Goal: Task Accomplishment & Management: Use online tool/utility

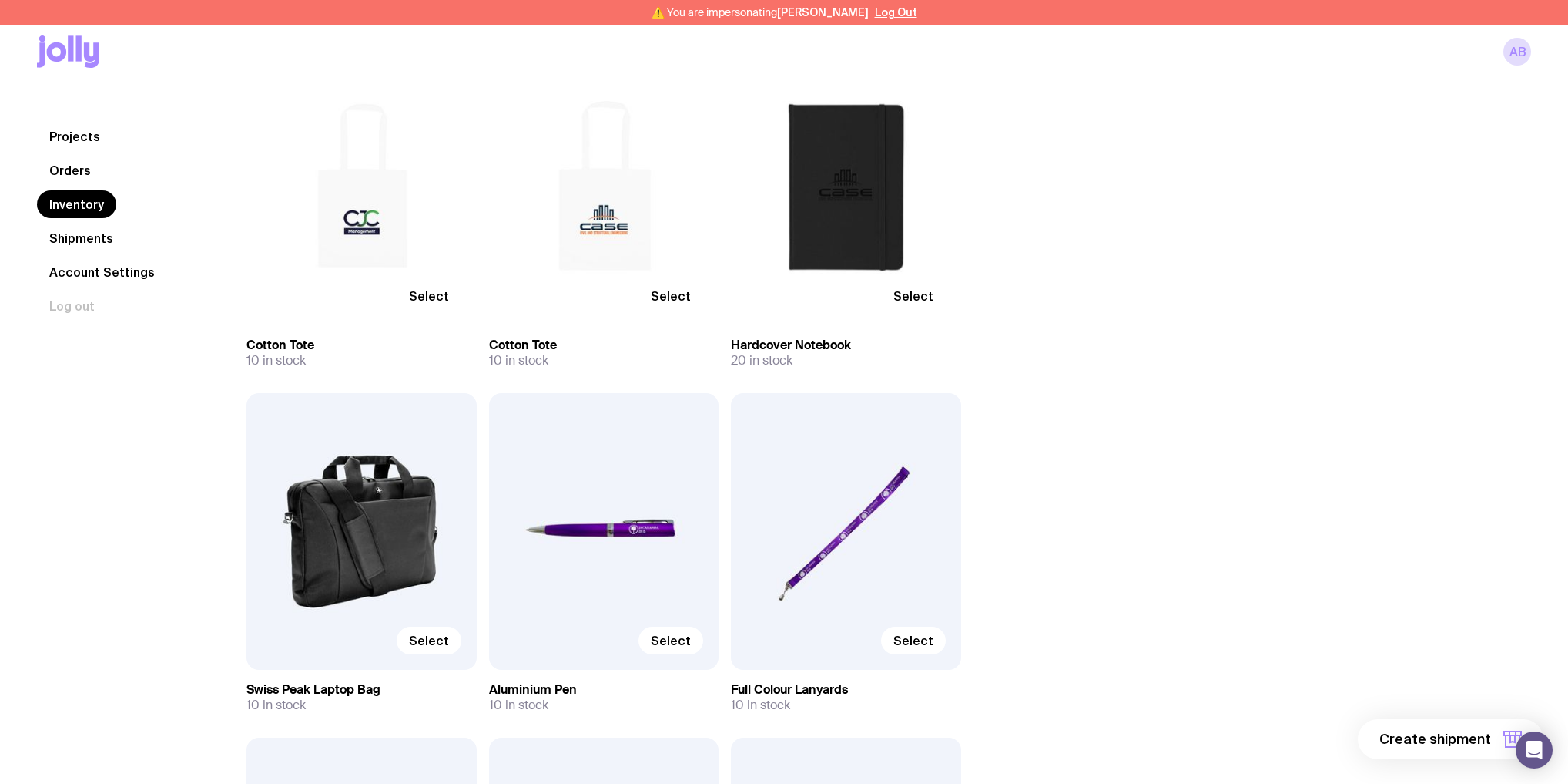
scroll to position [196, 0]
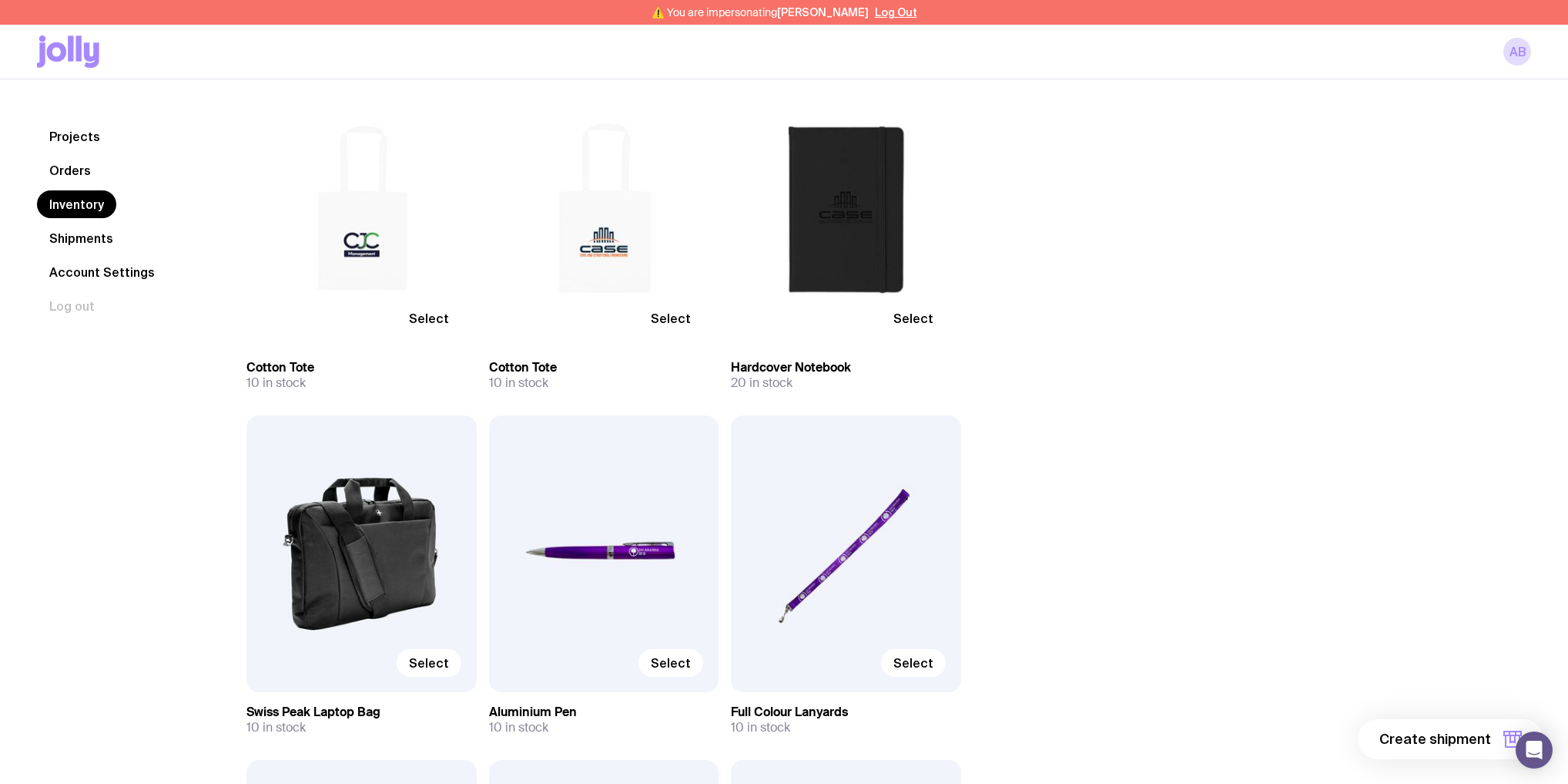
drag, startPoint x: 1156, startPoint y: 626, endPoint x: 1101, endPoint y: 719, distance: 108.0
click at [585, 195] on div "Select" at bounding box center [604, 209] width 230 height 276
click at [680, 314] on span "Select" at bounding box center [670, 318] width 40 height 15
click at [0, 0] on input "Select" at bounding box center [0, 0] width 0 height 0
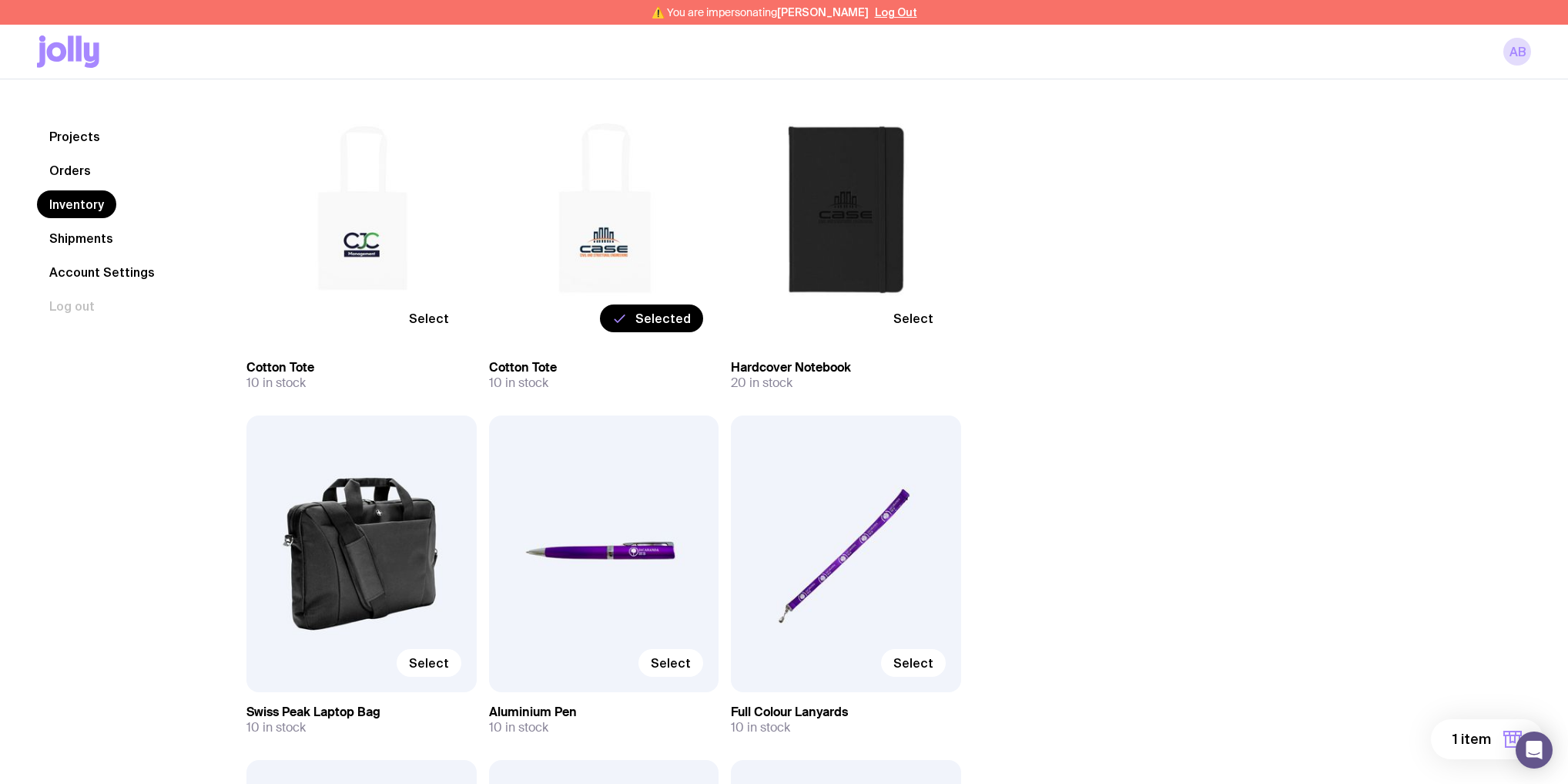
click at [912, 317] on span "Select" at bounding box center [913, 318] width 40 height 15
click at [0, 0] on input "Select" at bounding box center [0, 0] width 0 height 0
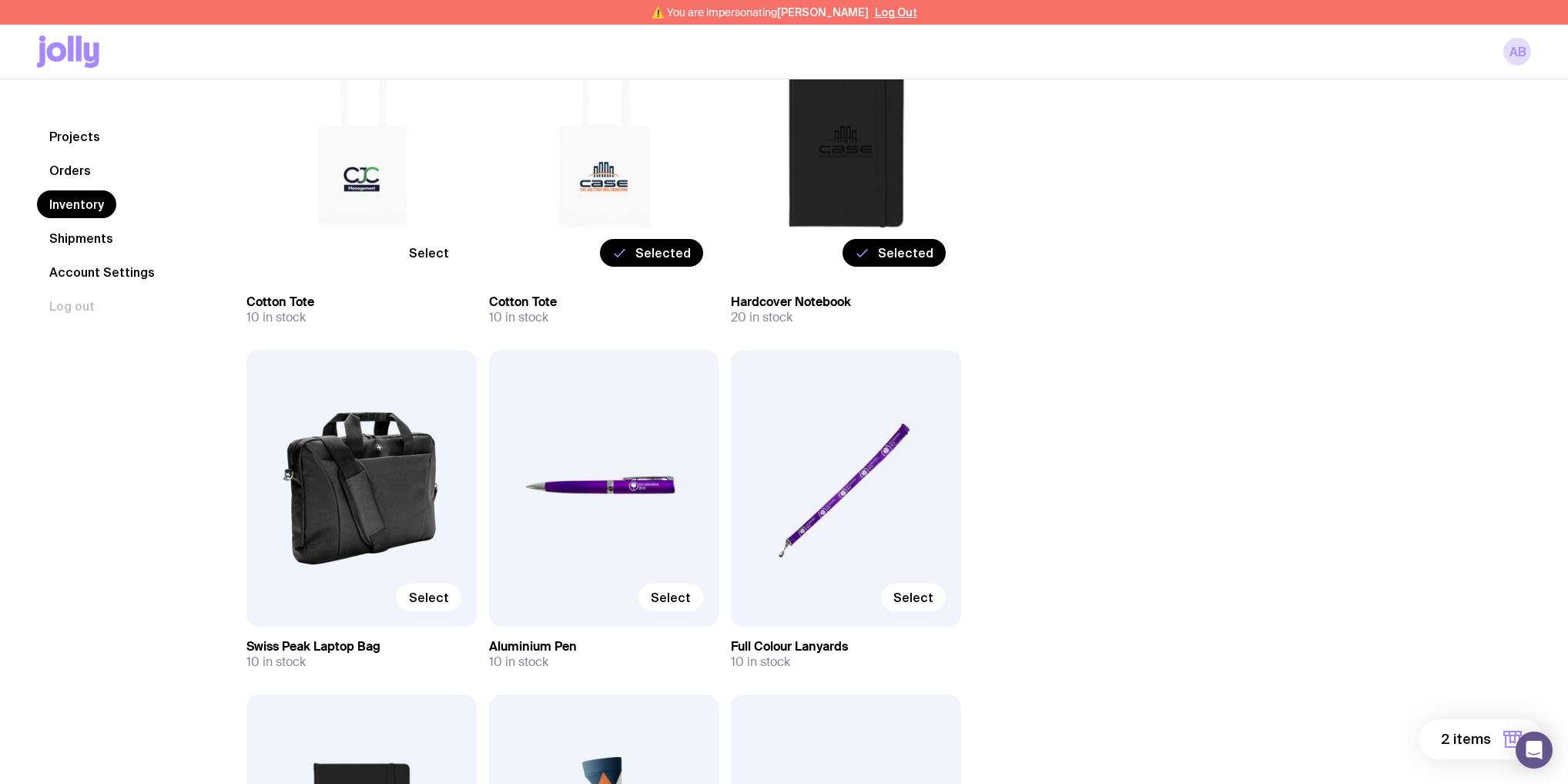
scroll to position [361, 0]
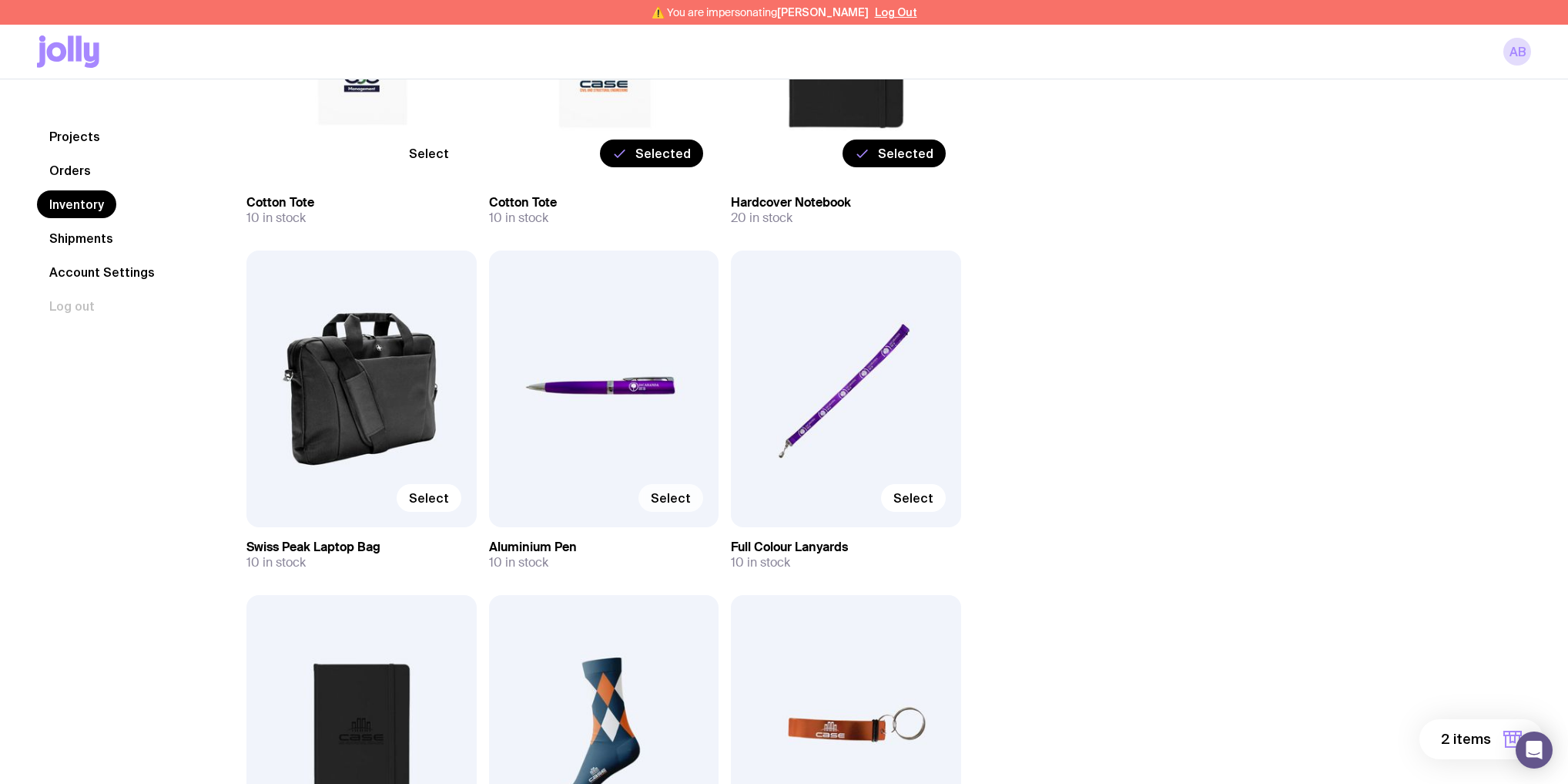
click at [676, 496] on span "Select" at bounding box center [670, 498] width 40 height 15
click at [0, 0] on input "Select" at bounding box center [0, 0] width 0 height 0
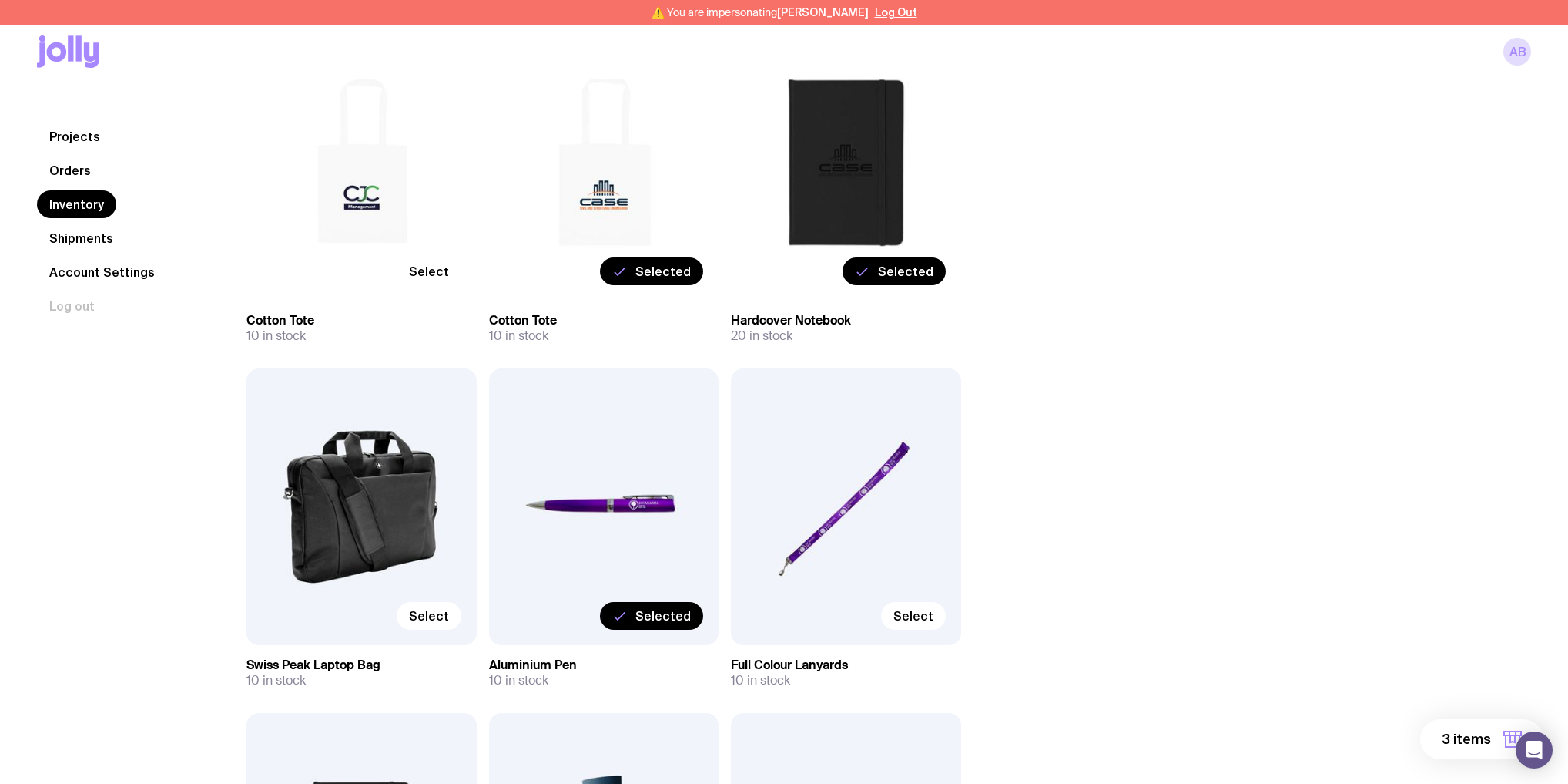
scroll to position [196, 0]
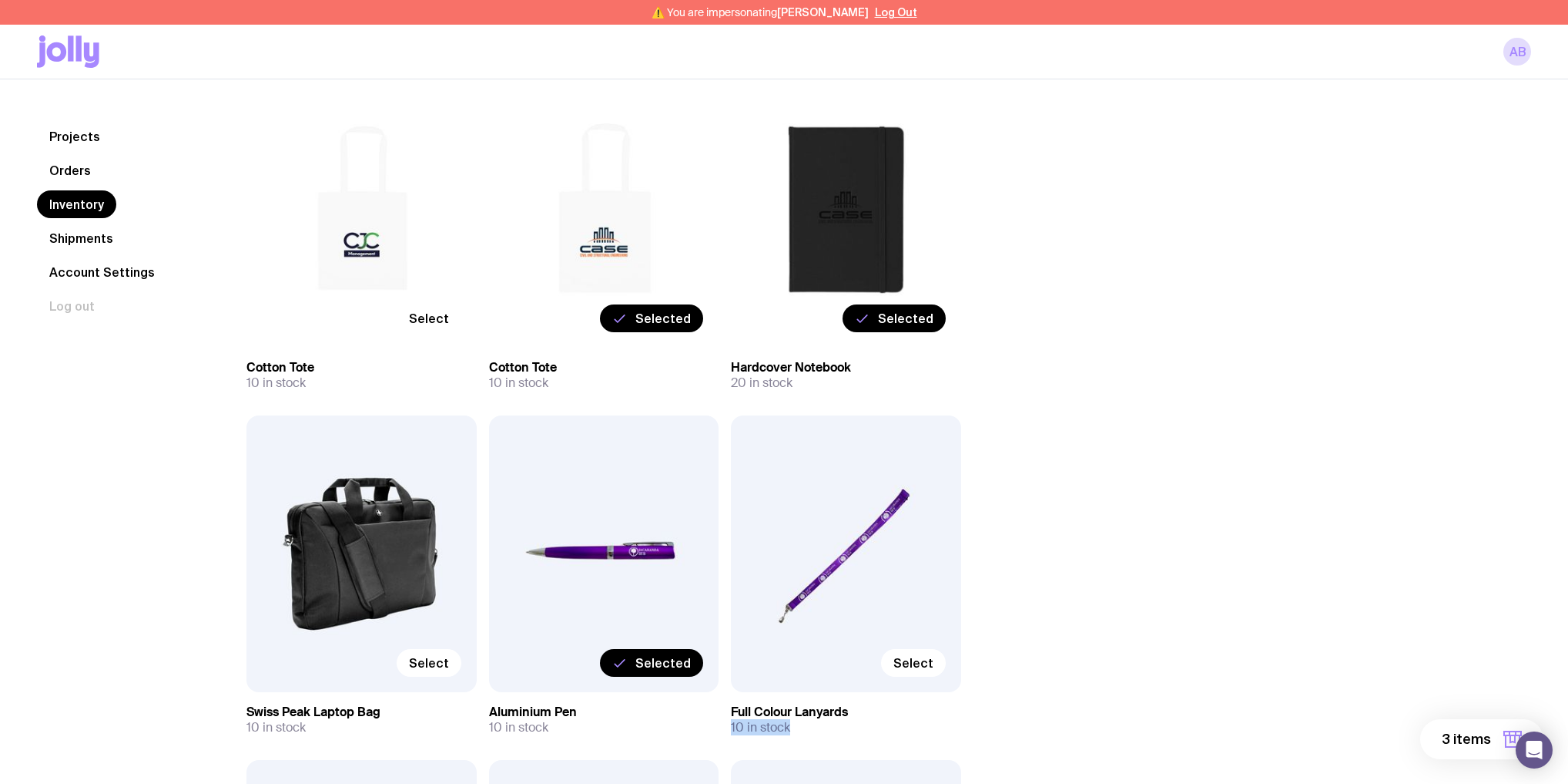
drag, startPoint x: 1497, startPoint y: 700, endPoint x: 1416, endPoint y: 724, distance: 84.5
drag, startPoint x: 1375, startPoint y: 614, endPoint x: 1387, endPoint y: 634, distance: 23.3
click at [1463, 746] on span "3 items" at bounding box center [1466, 738] width 49 height 18
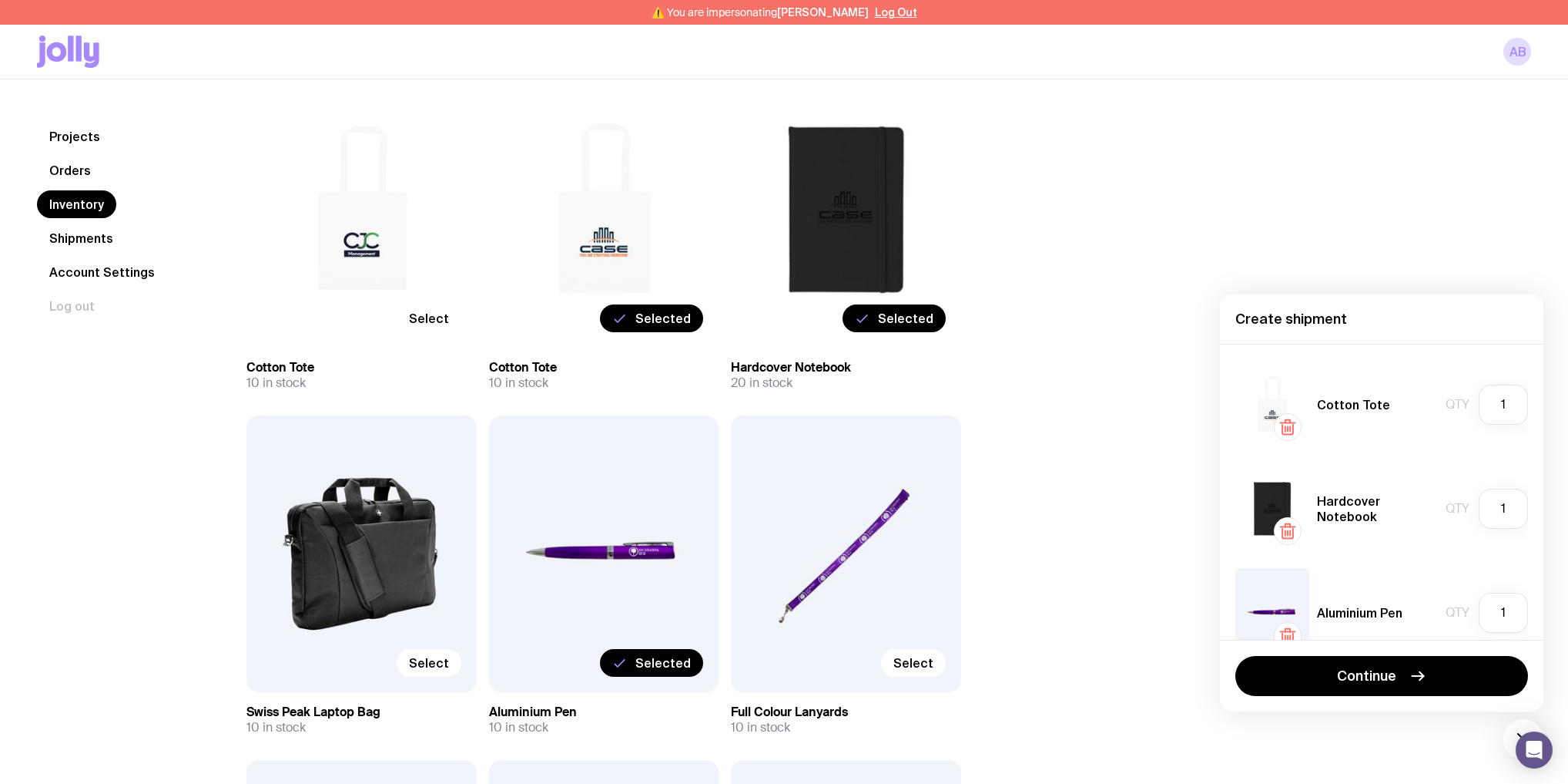
scroll to position [32, 0]
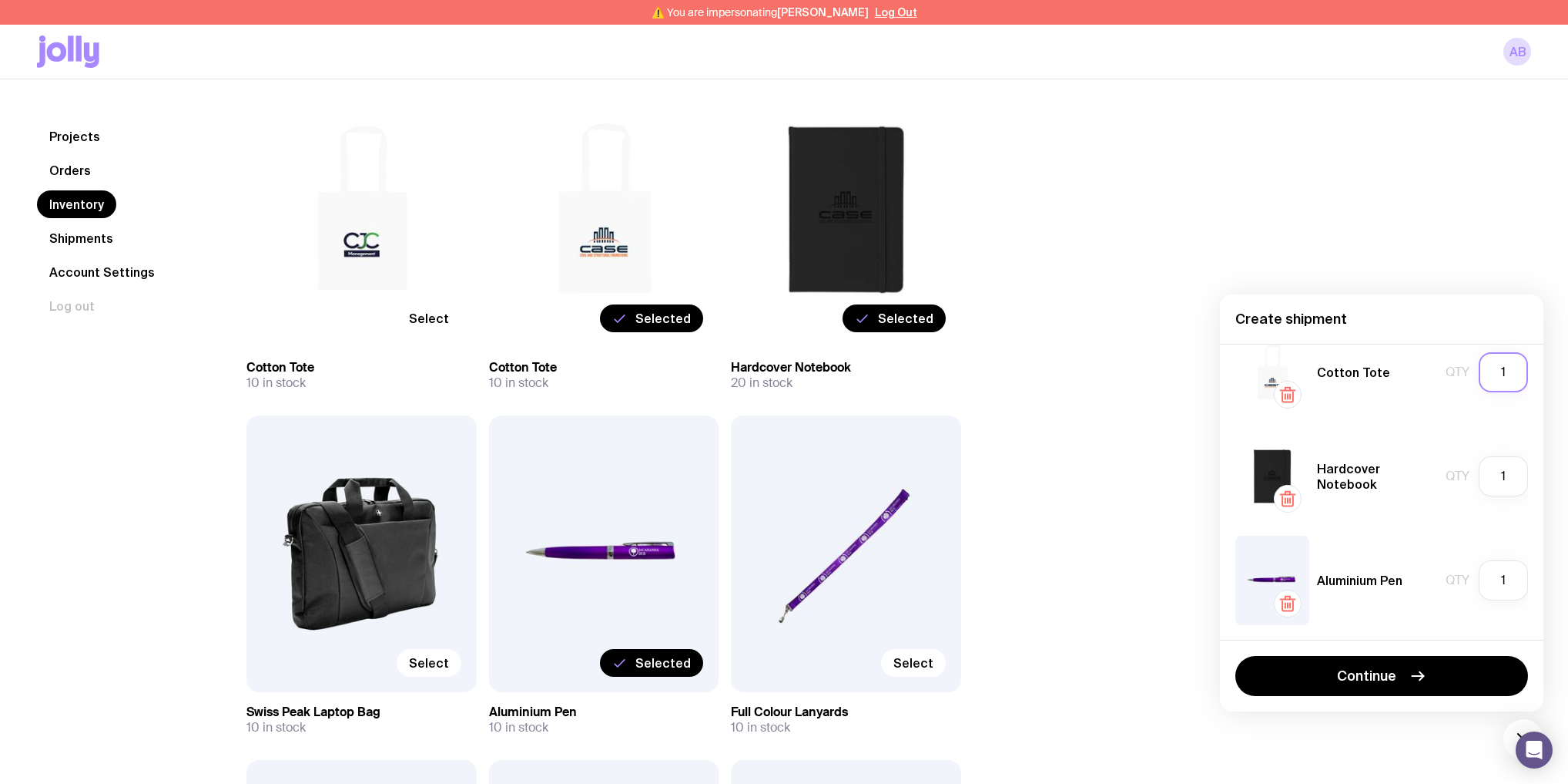
click at [1503, 375] on input "1" at bounding box center [1503, 372] width 49 height 40
type input "10"
click at [1510, 475] on input "1" at bounding box center [1503, 476] width 49 height 40
type input "15"
click at [1520, 551] on div "Cotton Tote Qty 10 Hardcover Notebook Qty 15 Aluminium Pen Qty 1" at bounding box center [1382, 491] width 323 height 296
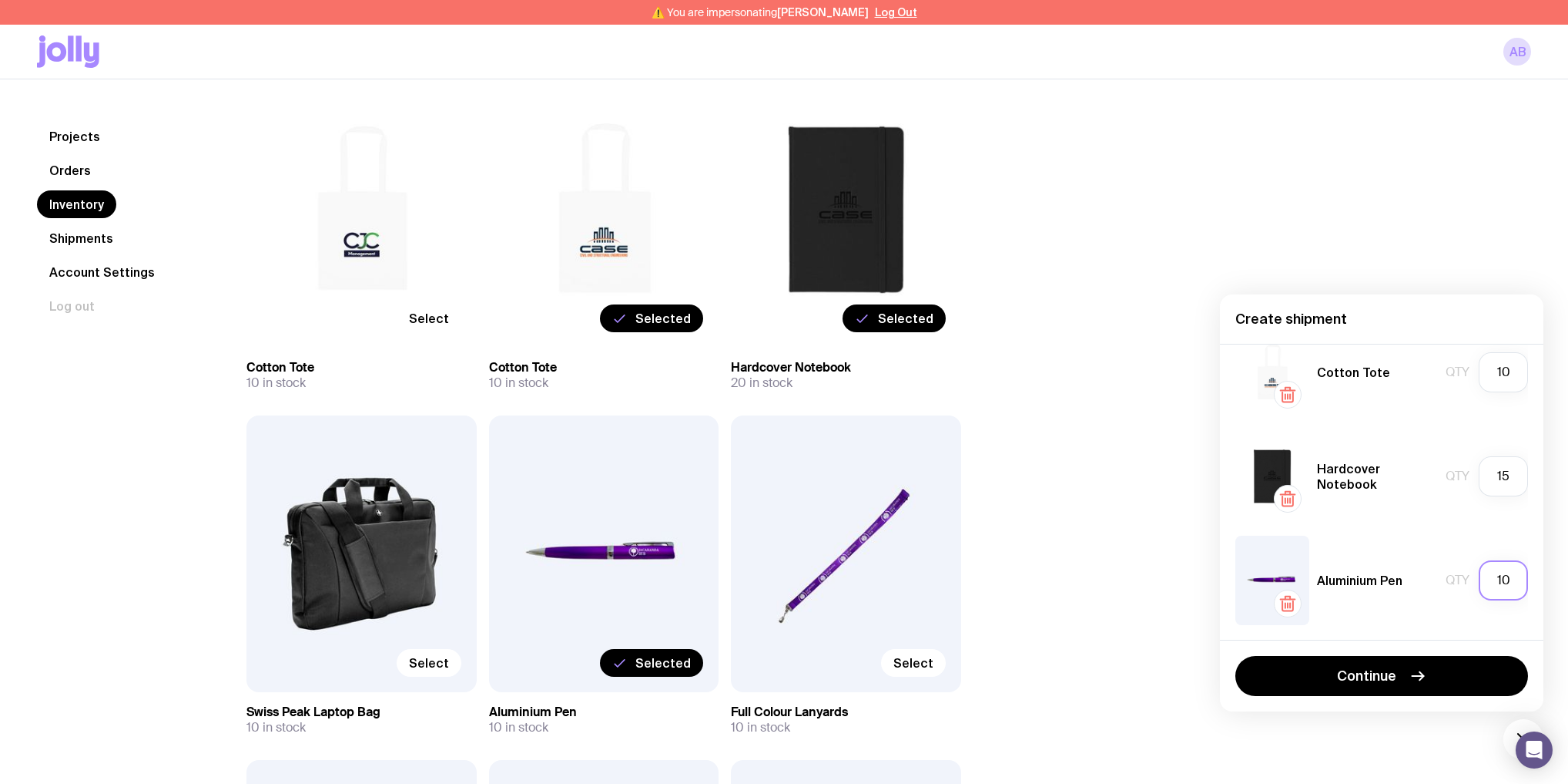
type input "10"
click at [1407, 681] on button "Continue" at bounding box center [1382, 676] width 293 height 40
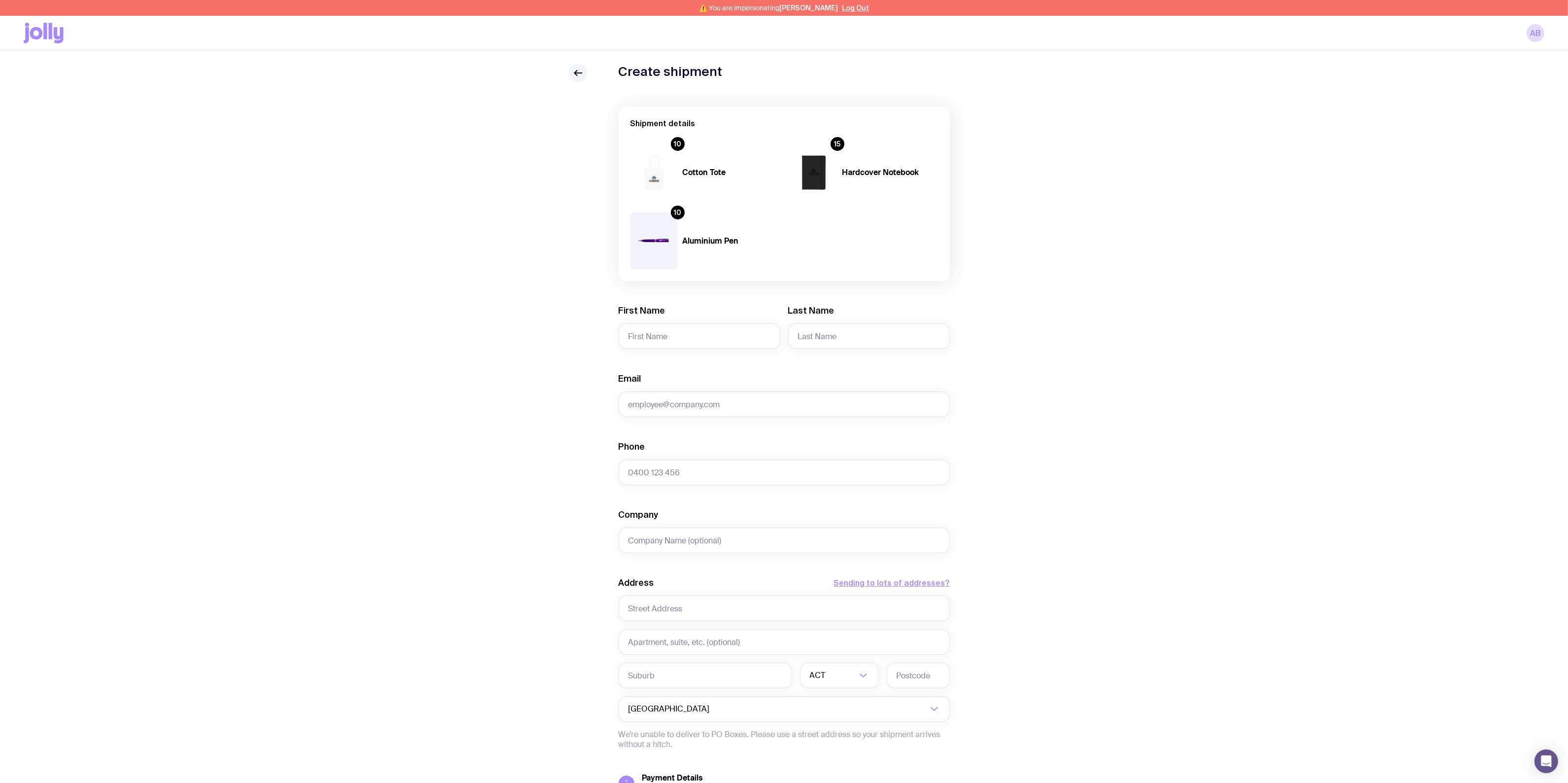
scroll to position [24, 0]
click at [1254, 614] on div "Create shipment Shipment details 10 Cotton Tote 15 Hardcover Notebook 10 Alumin…" at bounding box center [784, 476] width 1521 height 818
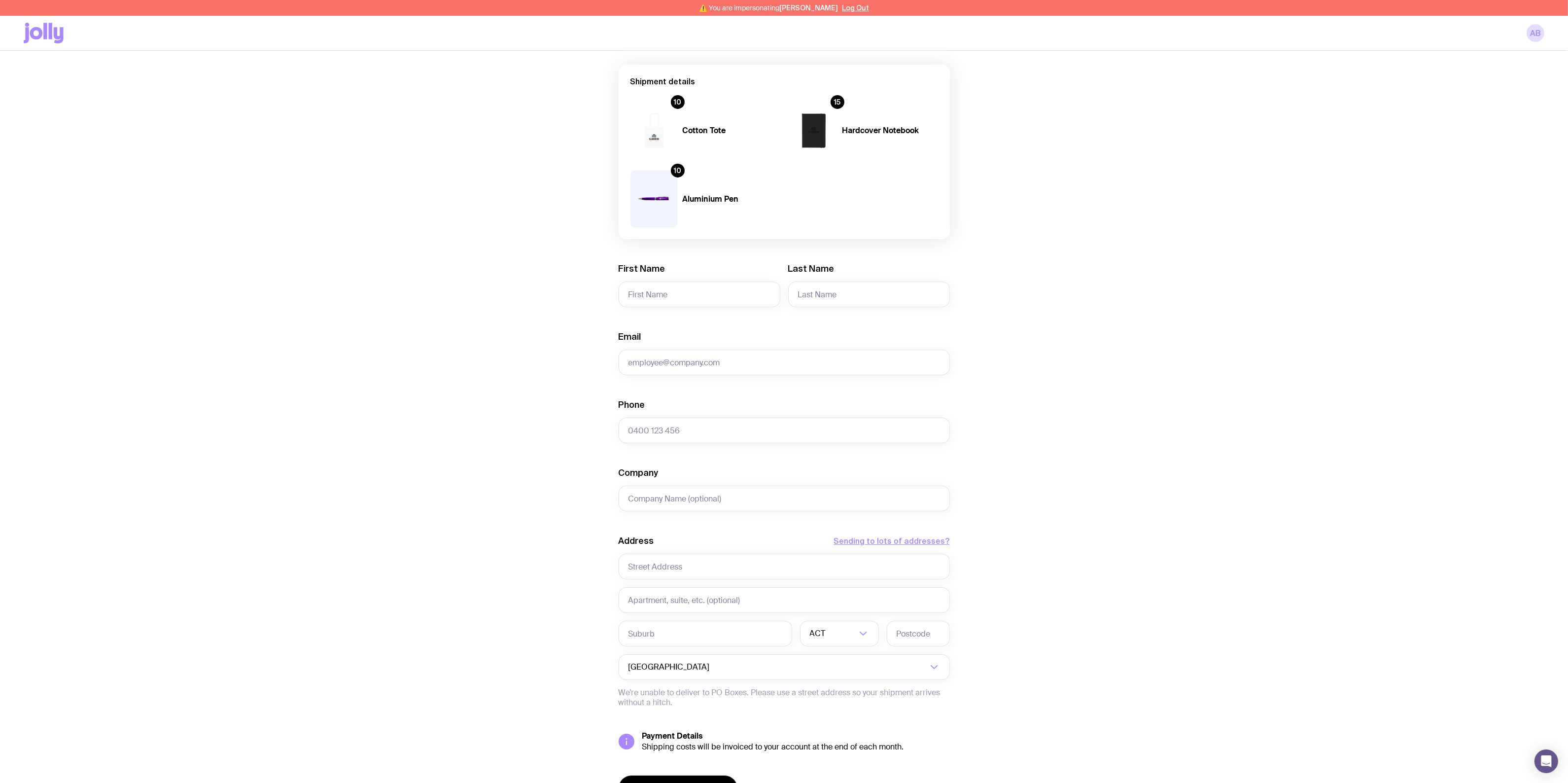
scroll to position [126, 0]
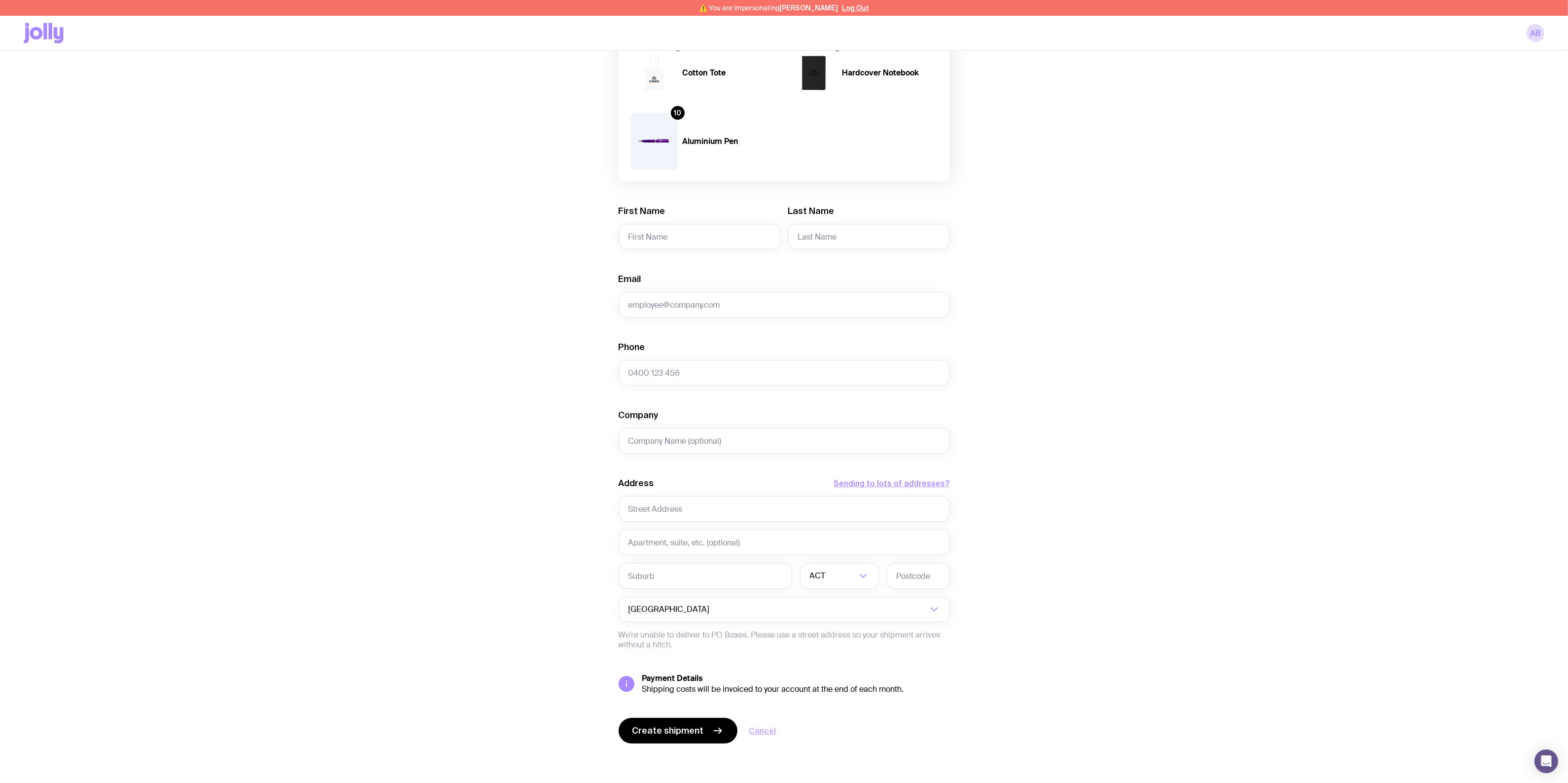
click at [765, 626] on link "Cancel" at bounding box center [763, 730] width 27 height 12
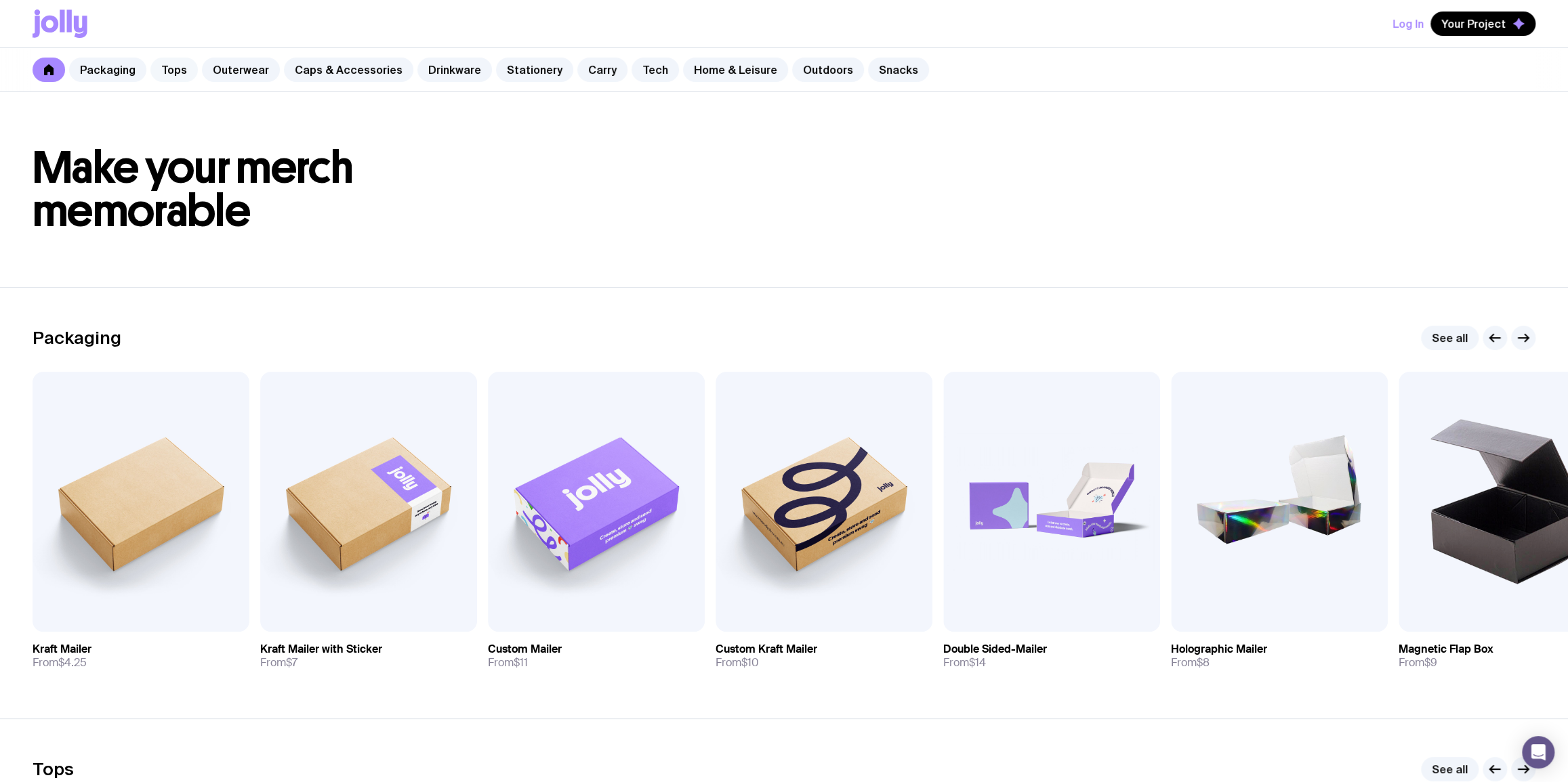
click at [172, 62] on link "Tops" at bounding box center [174, 69] width 48 height 24
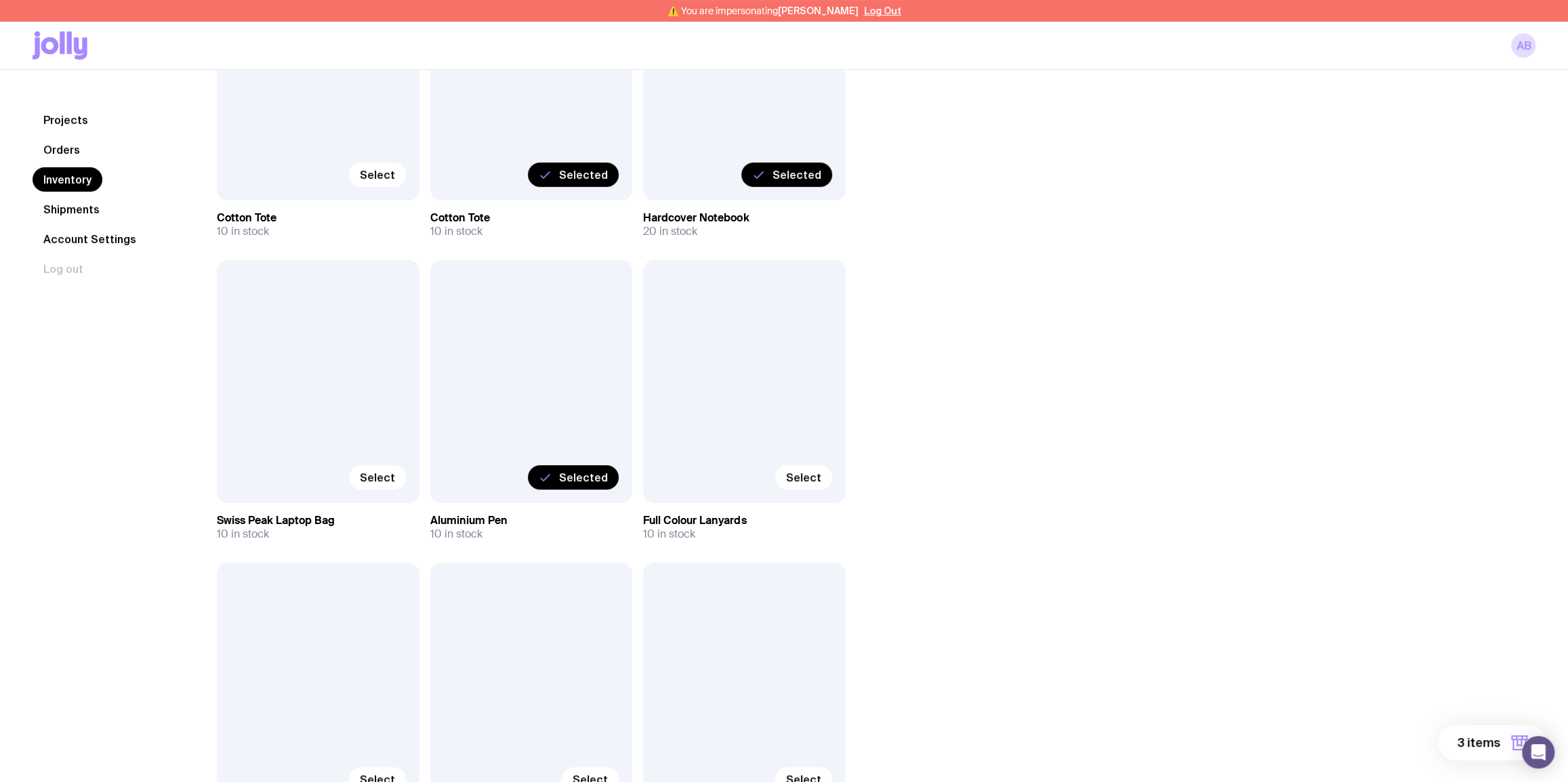
scroll to position [493, 0]
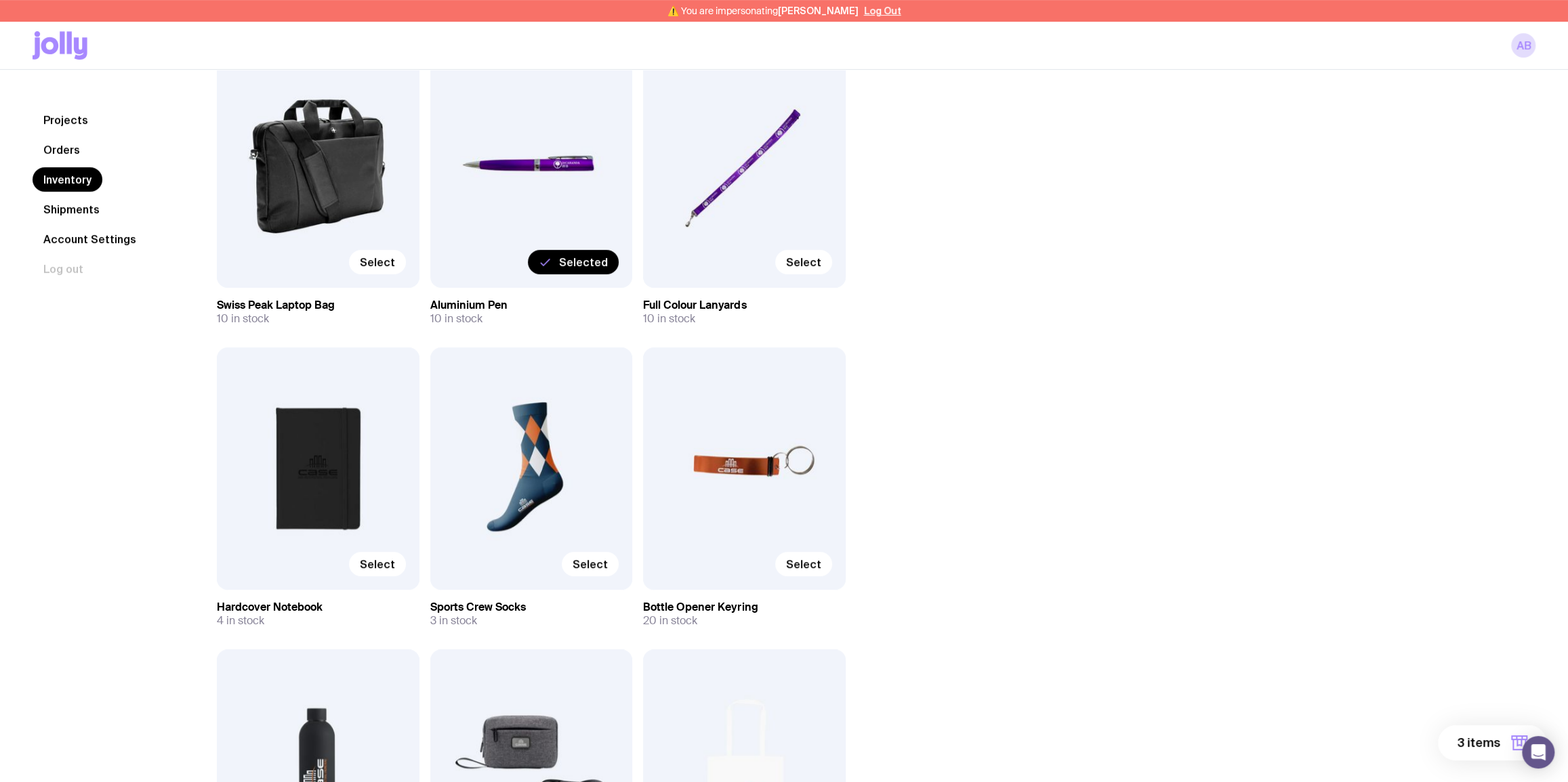
click at [1483, 739] on span "3 items" at bounding box center [1478, 743] width 44 height 16
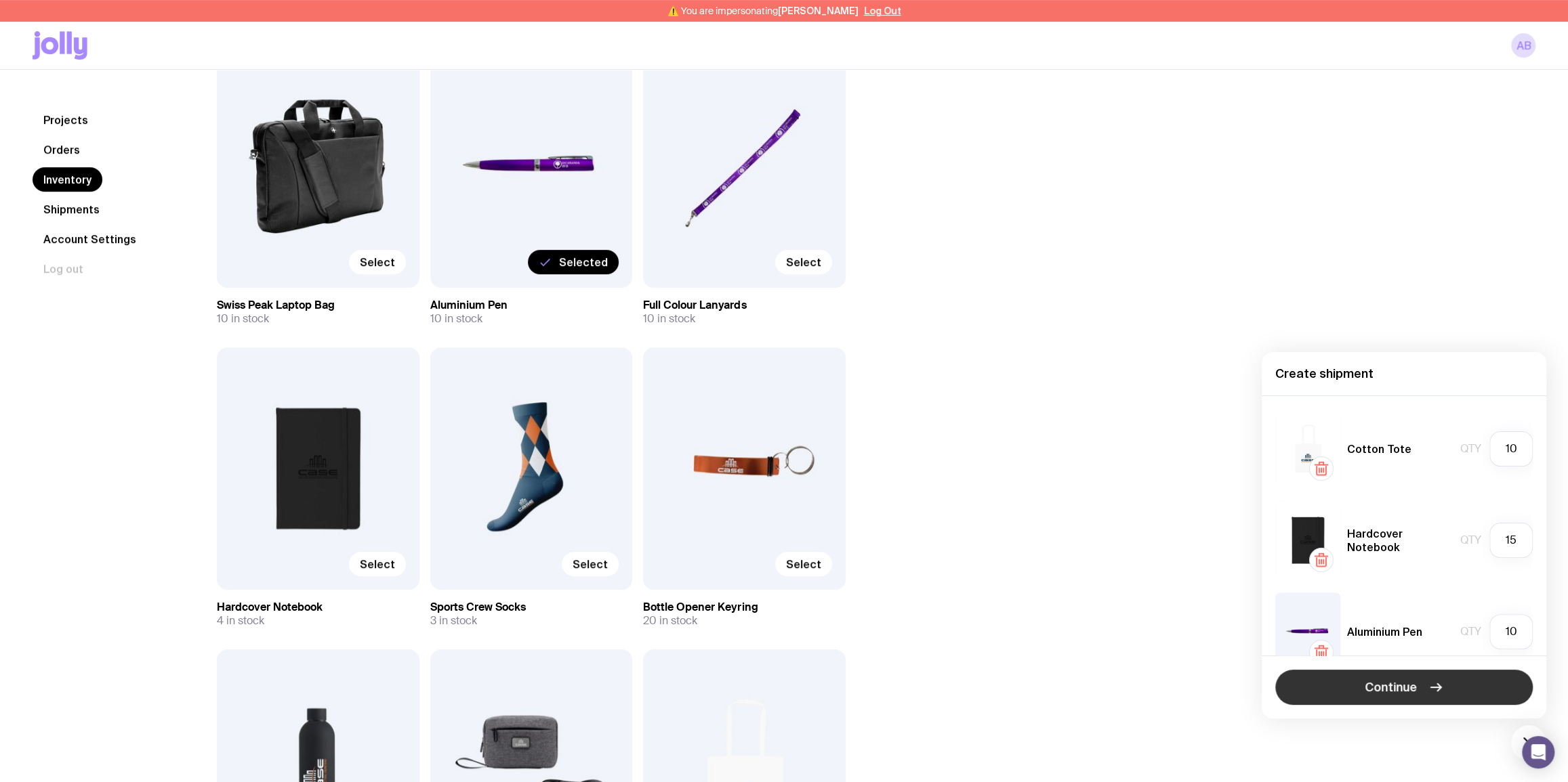
click at [1416, 697] on button "Continue" at bounding box center [1404, 687] width 258 height 35
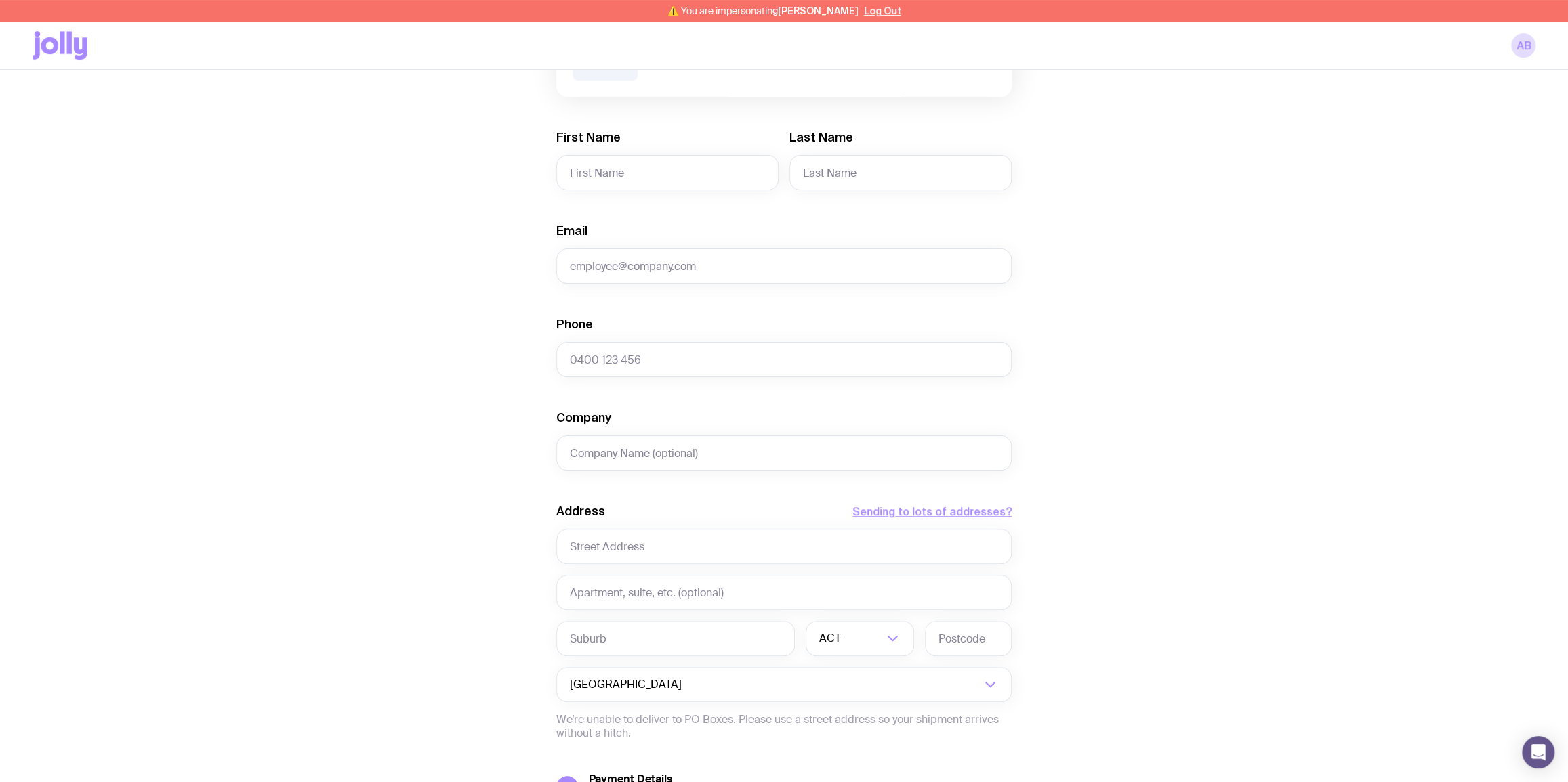
scroll to position [301, 0]
